Goal: Transaction & Acquisition: Purchase product/service

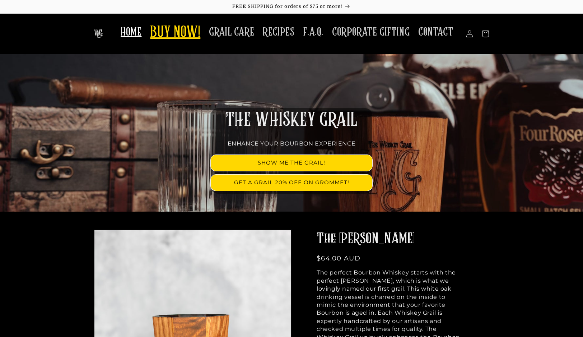
click at [179, 21] on link "BUY NOW!" at bounding box center [175, 33] width 59 height 28
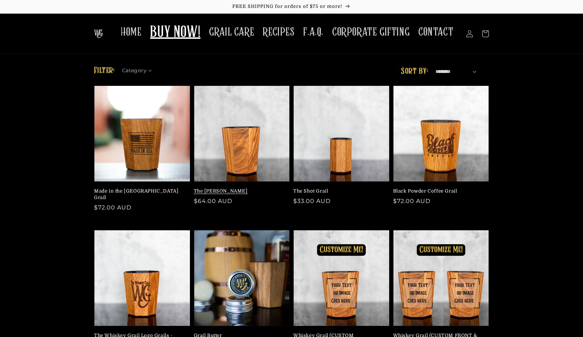
click at [234, 188] on link "The [PERSON_NAME]" at bounding box center [240, 191] width 92 height 6
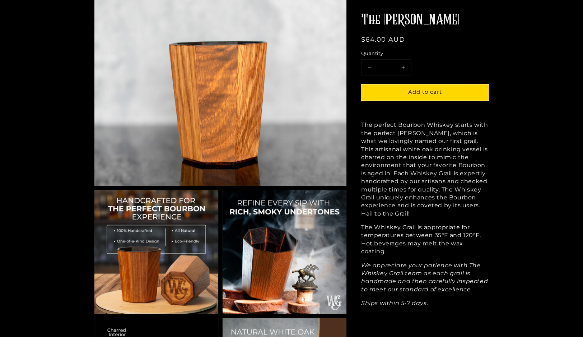
scroll to position [193, 0]
